Goal: Communication & Community: Ask a question

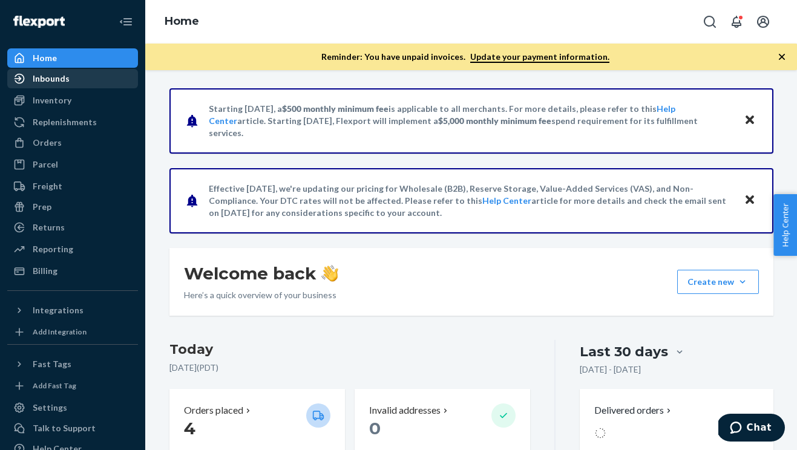
click at [56, 86] on div "Inbounds" at bounding box center [72, 78] width 128 height 17
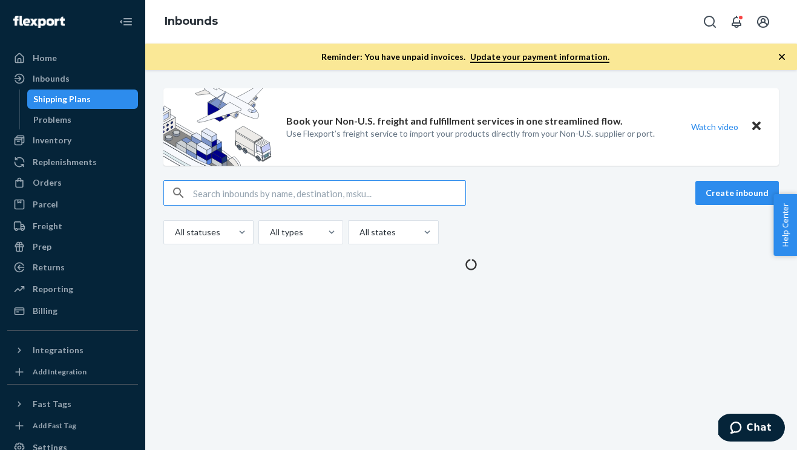
click at [272, 195] on input "text" at bounding box center [329, 193] width 272 height 24
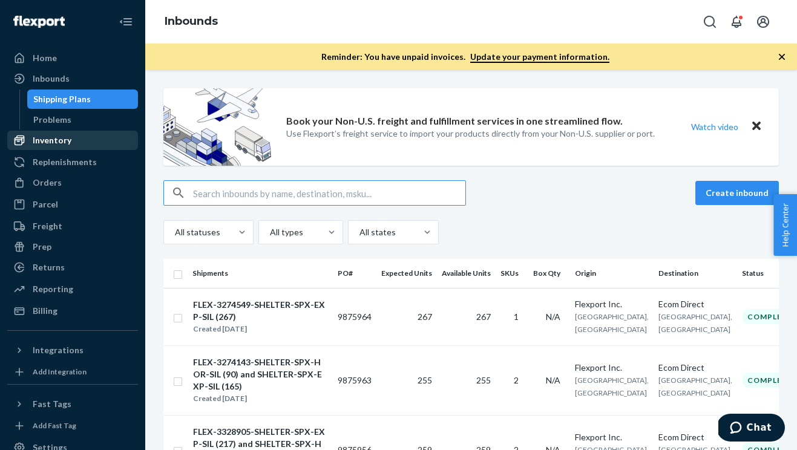
click at [66, 134] on div "Inventory" at bounding box center [72, 140] width 128 height 17
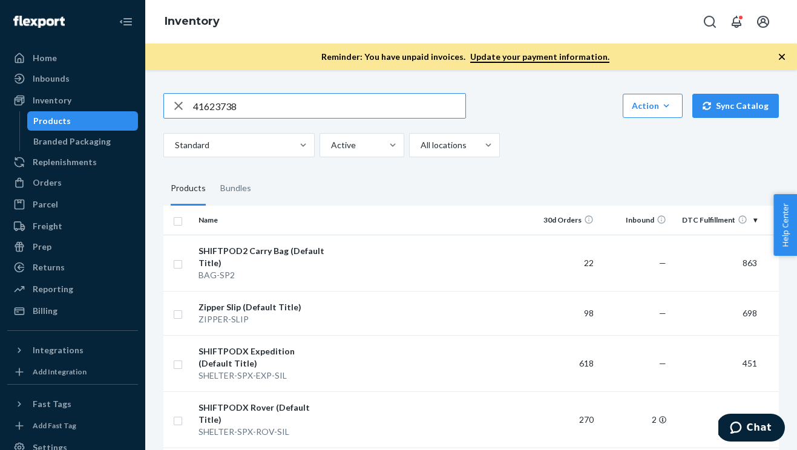
type input "41623738"
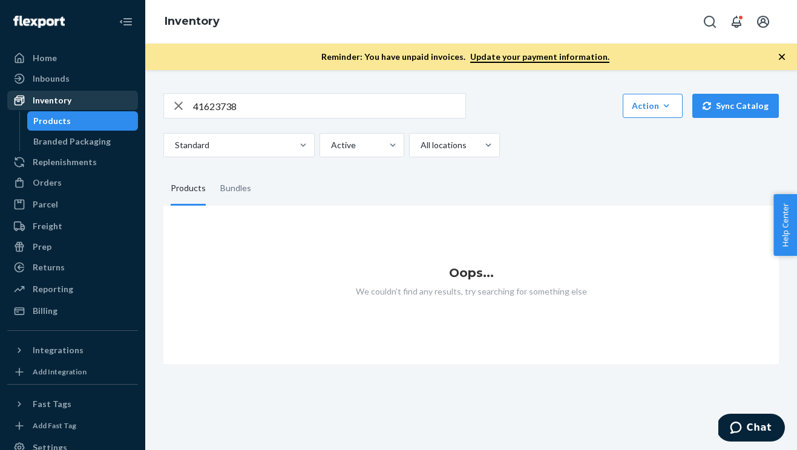
click at [49, 102] on div "Inventory" at bounding box center [52, 100] width 39 height 12
click at [298, 108] on input "41623738" at bounding box center [329, 106] width 272 height 24
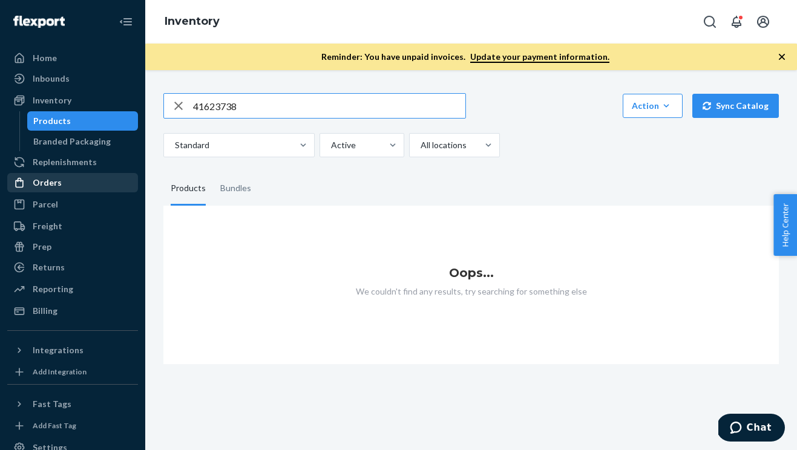
click at [57, 174] on div "Orders" at bounding box center [72, 182] width 128 height 17
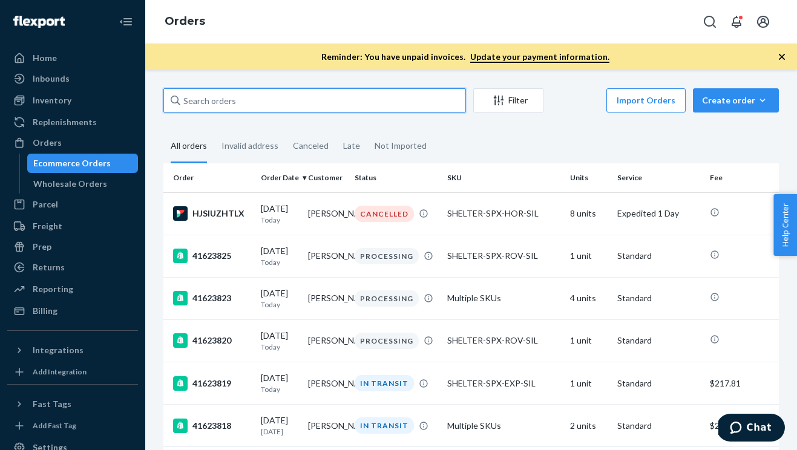
click at [228, 106] on input "text" at bounding box center [314, 100] width 303 height 24
paste input "41623738"
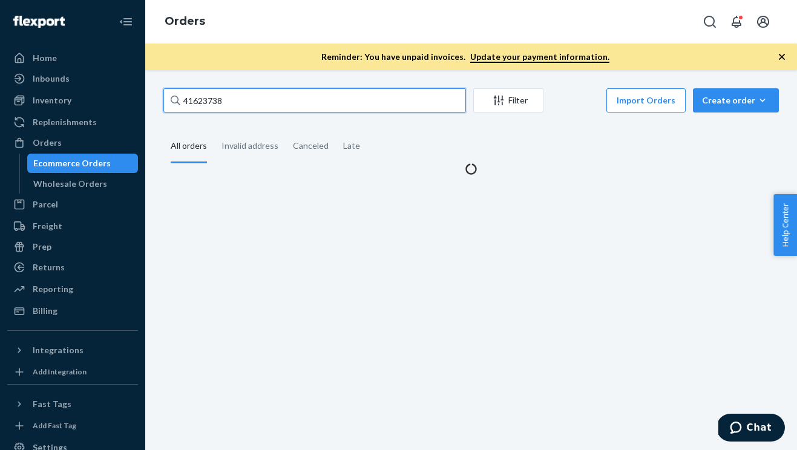
type input "41623738"
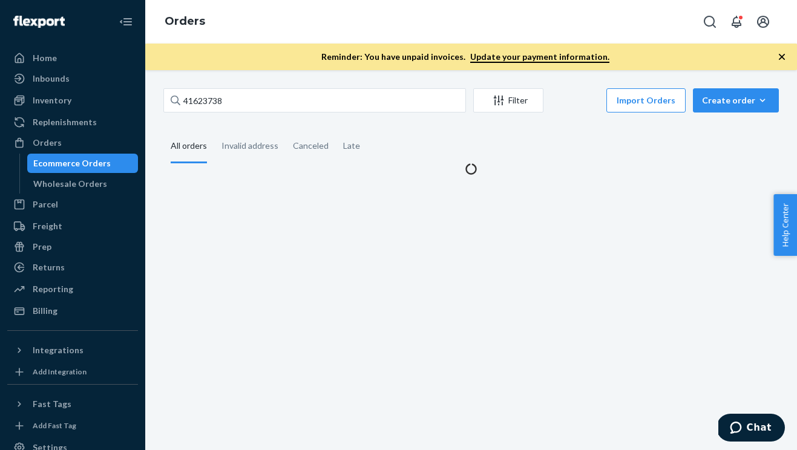
click at [792, 56] on div "Reminder: You have unpaid invoices. Update your payment information." at bounding box center [471, 57] width 652 height 27
click at [786, 56] on icon "button" at bounding box center [782, 57] width 12 height 12
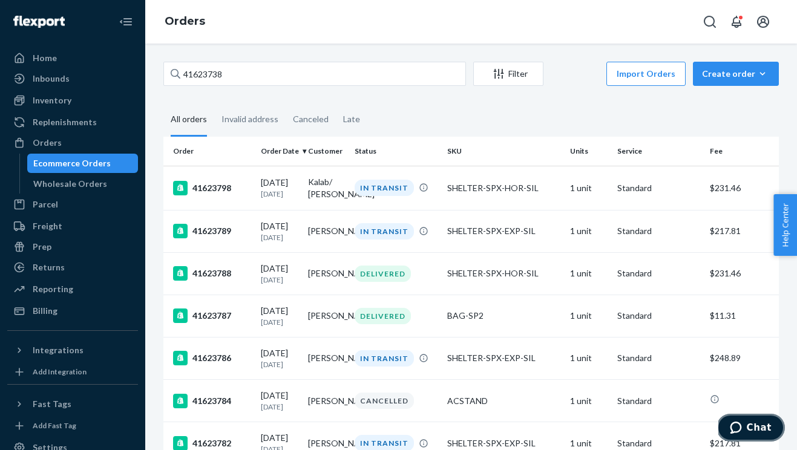
click at [766, 435] on button "Chat" at bounding box center [751, 428] width 68 height 28
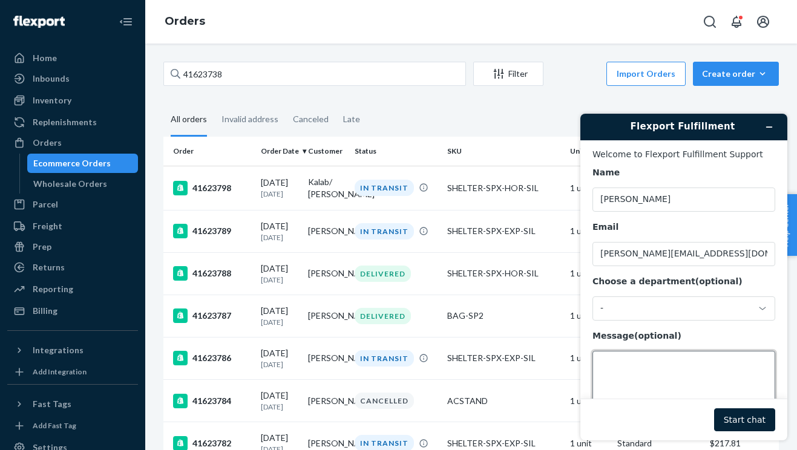
click at [649, 371] on textarea "Message (optional)" at bounding box center [684, 385] width 183 height 68
paste textarea "41623738"
type textarea "Hi Can we please recall order 41623738?"
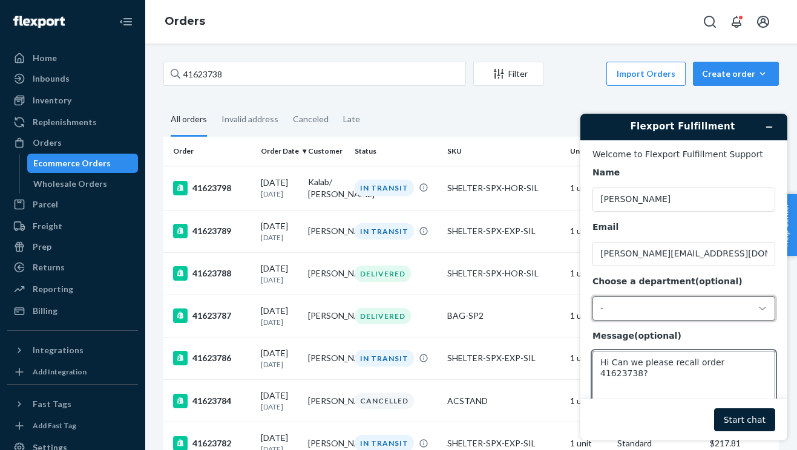
click at [648, 304] on div "-" at bounding box center [676, 308] width 153 height 11
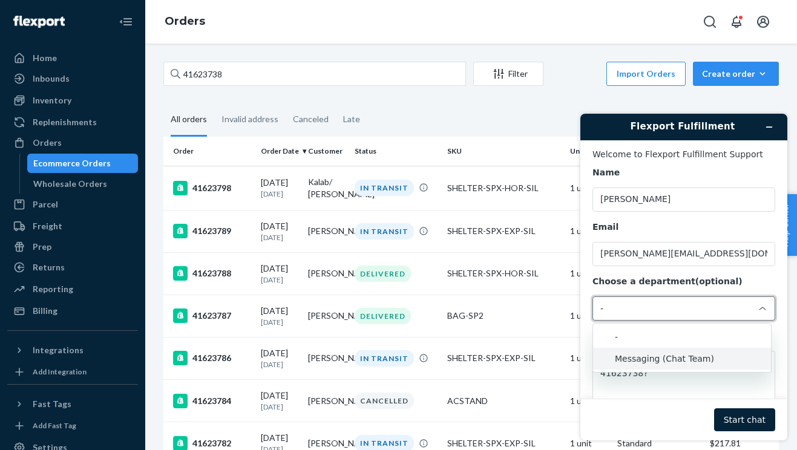
click at [648, 349] on li "Messaging (Chat Team)" at bounding box center [682, 359] width 178 height 22
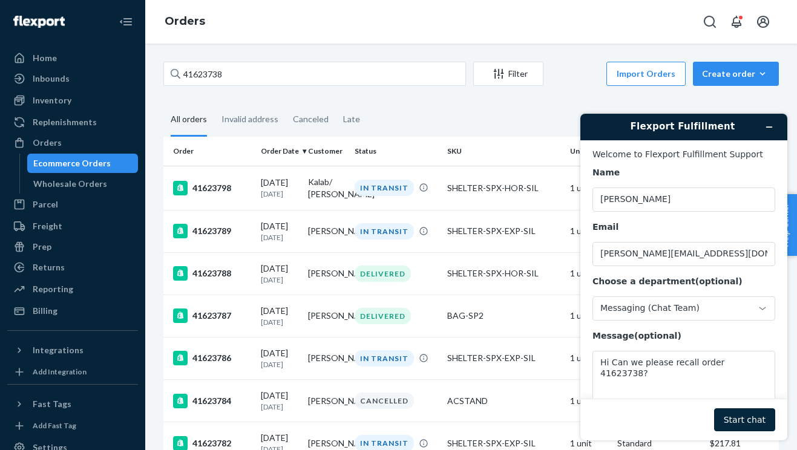
click at [753, 414] on button "Start chat" at bounding box center [744, 420] width 61 height 23
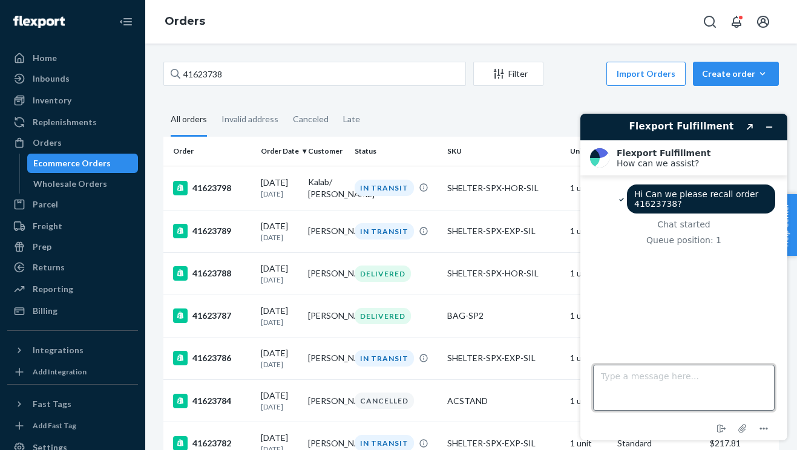
click at [655, 392] on textarea "Type a message here..." at bounding box center [684, 388] width 182 height 46
type textarea "Customer will be traveling and not able to accept the pacakge"
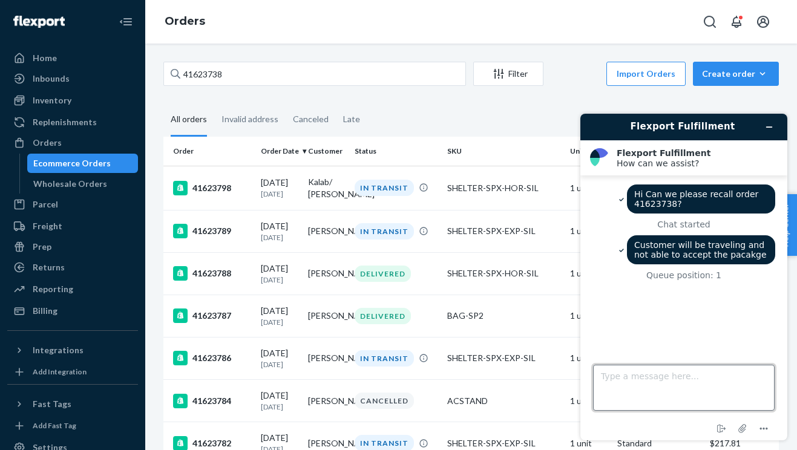
click at [706, 384] on textarea "Type a message here..." at bounding box center [684, 388] width 182 height 46
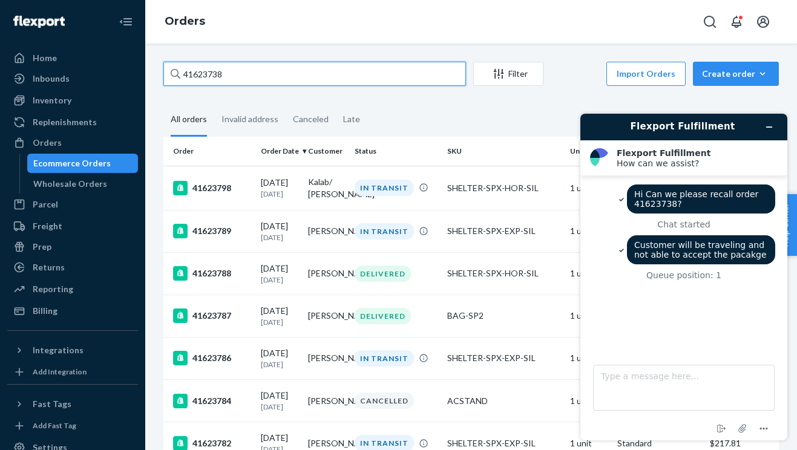
click at [360, 77] on input "41623738" at bounding box center [314, 74] width 303 height 24
type input "41623701"
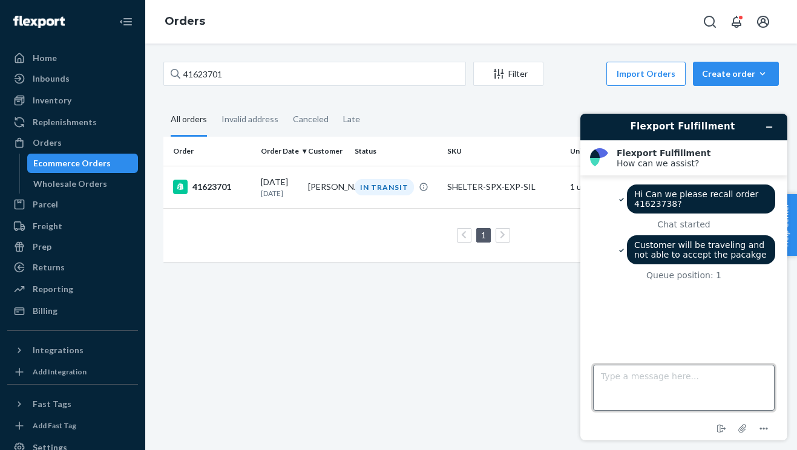
click at [686, 393] on textarea "Type a message here..." at bounding box center [684, 388] width 182 height 46
type textarea "D"
type textarea "Sorry, wrong order 41623701"
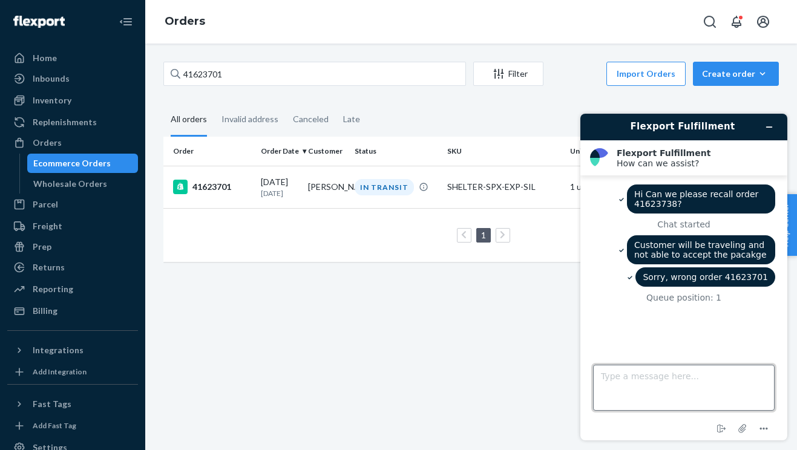
click at [685, 387] on textarea "Type a message here..." at bounding box center [684, 388] width 182 height 46
click at [677, 366] on textarea "Type a message here..." at bounding box center [684, 388] width 182 height 46
click at [677, 379] on textarea "Type a message here..." at bounding box center [684, 388] width 182 height 46
type textarea "h"
type textarea "hello"
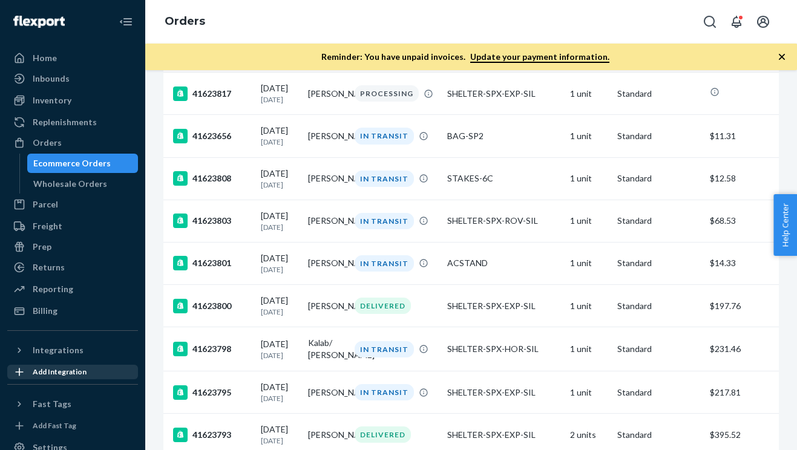
scroll to position [84, 0]
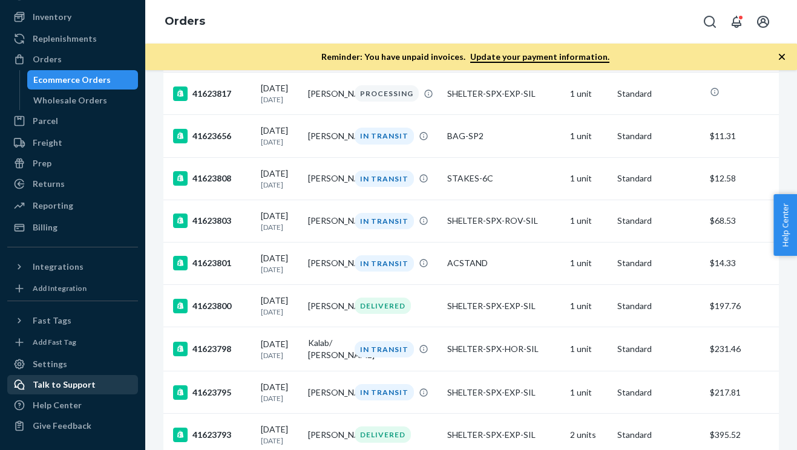
click at [87, 389] on div "Talk to Support" at bounding box center [64, 385] width 63 height 12
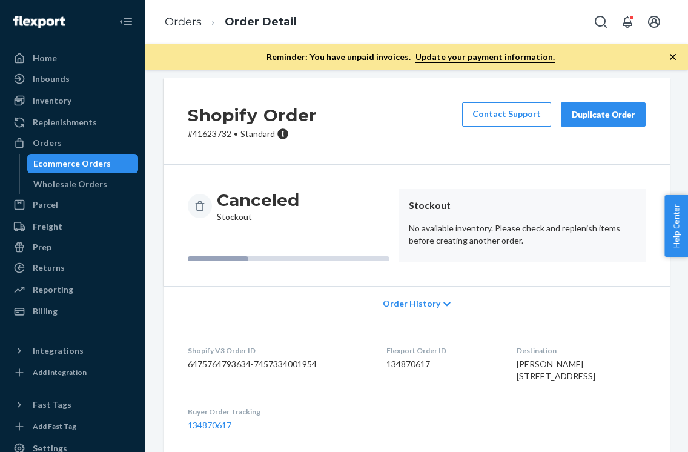
scroll to position [2, 0]
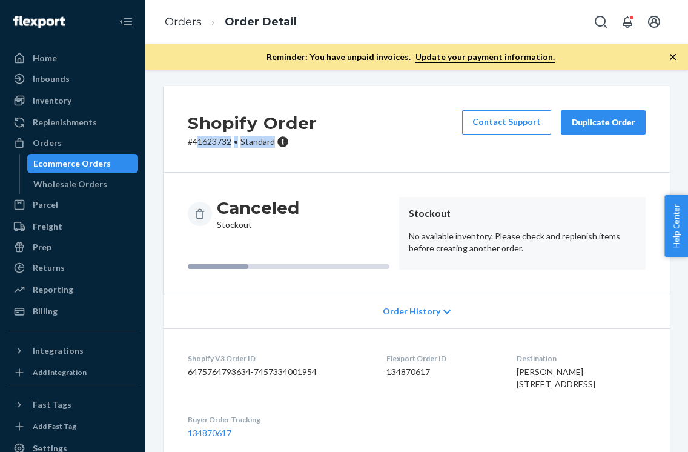
drag, startPoint x: 233, startPoint y: 148, endPoint x: 200, endPoint y: 143, distance: 33.7
click at [200, 143] on div "Shopify Order # [PHONE_NUMBER] • Standard Contact Support Duplicate Order" at bounding box center [416, 129] width 506 height 87
click at [200, 143] on p "# 41623732 • Standard" at bounding box center [252, 142] width 129 height 12
drag, startPoint x: 194, startPoint y: 143, endPoint x: 231, endPoint y: 145, distance: 37.0
click at [231, 145] on p "# 41623732 • Standard" at bounding box center [252, 142] width 129 height 12
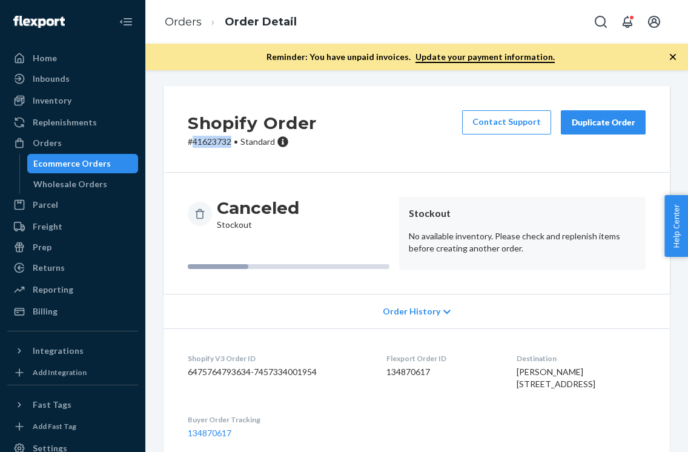
copy p "41623732"
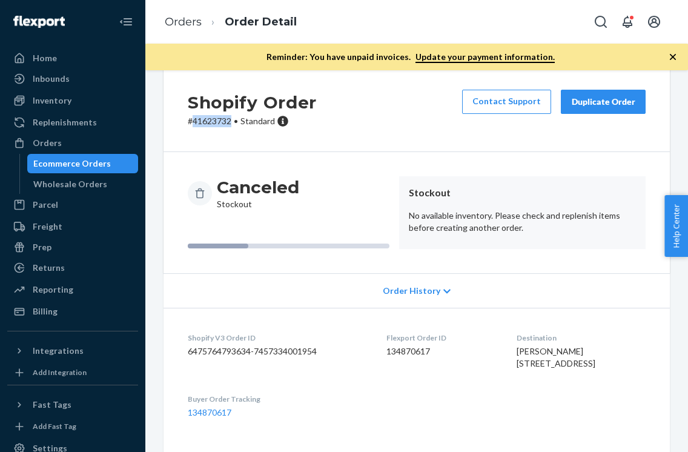
scroll to position [0, 0]
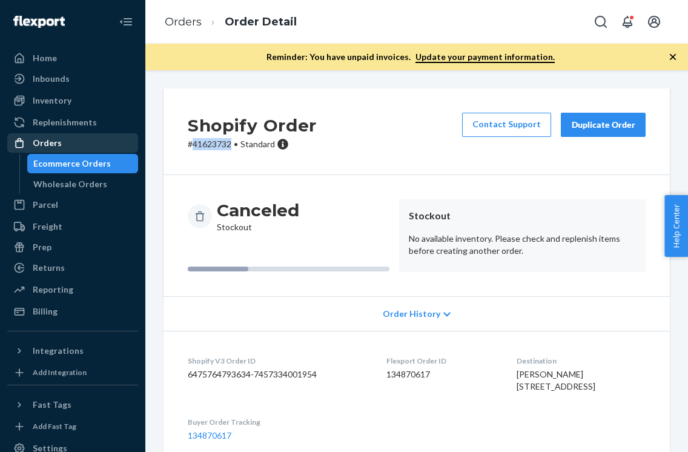
click at [57, 148] on div "Orders" at bounding box center [47, 143] width 29 height 12
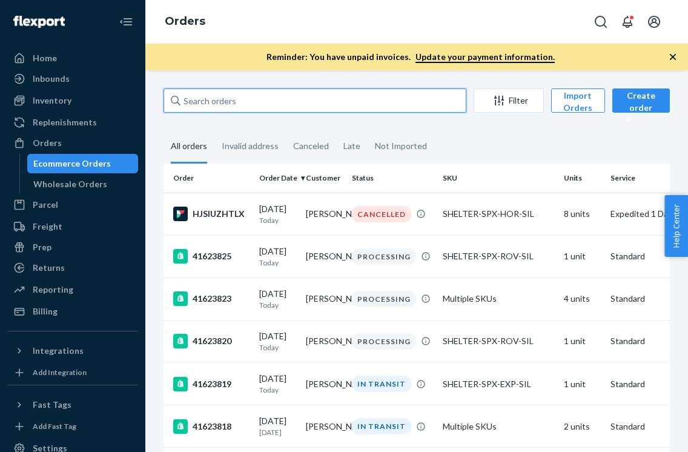
click at [286, 99] on input "text" at bounding box center [314, 100] width 303 height 24
paste input "41623732"
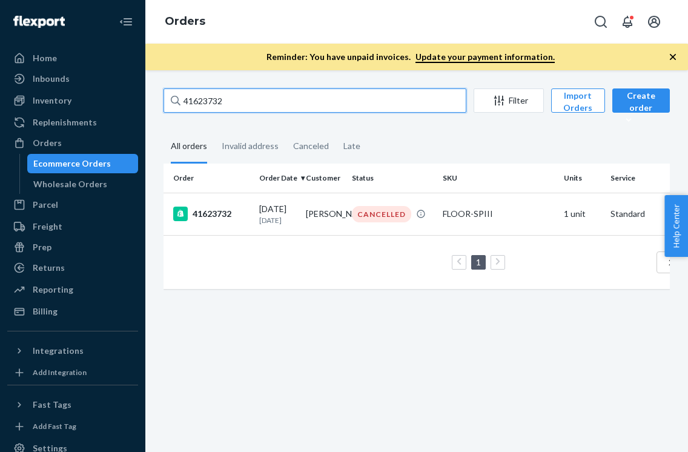
click at [306, 100] on input "41623732" at bounding box center [314, 100] width 303 height 24
paste input "01"
type input "41623701"
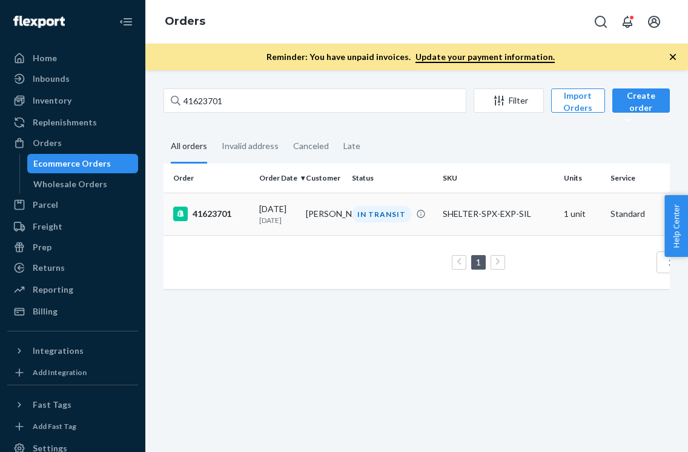
click at [217, 212] on div "41623701" at bounding box center [211, 213] width 76 height 15
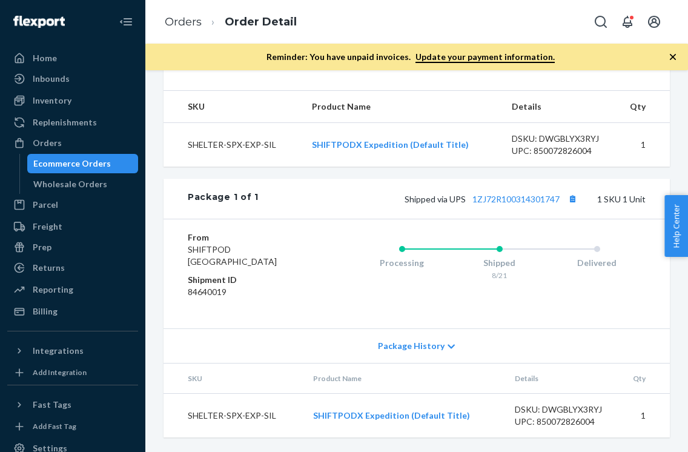
scroll to position [467, 0]
click at [537, 198] on link "1ZJ72R100314301747" at bounding box center [515, 199] width 87 height 10
